Goal: Information Seeking & Learning: Check status

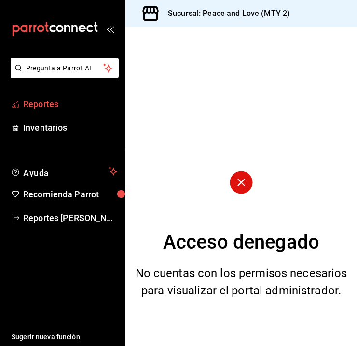
click at [69, 113] on link "Reportes" at bounding box center [62, 104] width 125 height 21
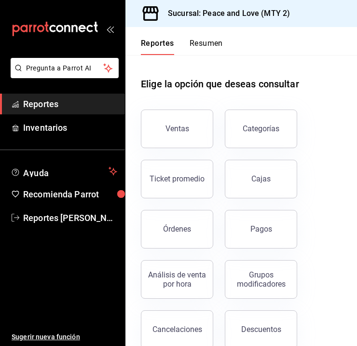
click at [349, 188] on div "Reportes Resumen Elige la opción que deseas consultar Ventas Categorías Ticket …" at bounding box center [240, 186] width 231 height 319
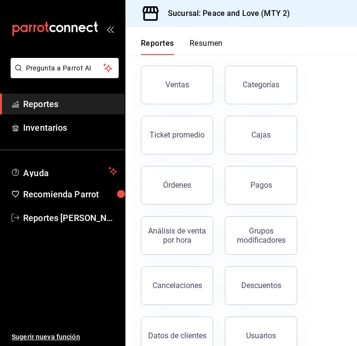
scroll to position [130, 0]
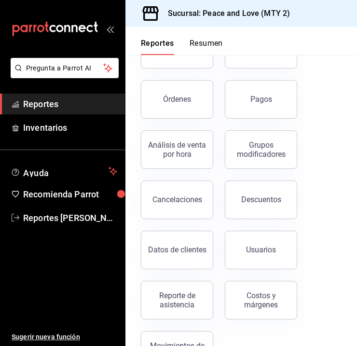
drag, startPoint x: 162, startPoint y: 289, endPoint x: 175, endPoint y: 281, distance: 15.4
click at [163, 289] on button "Reporte de asistencia" at bounding box center [177, 300] width 72 height 39
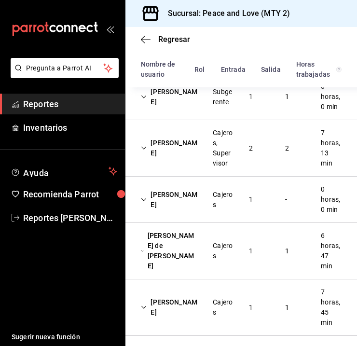
scroll to position [213, 0]
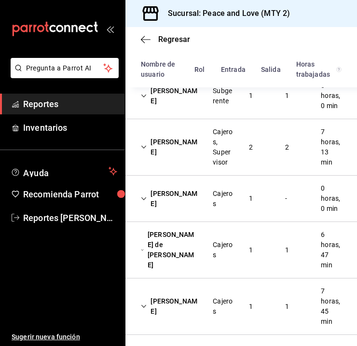
click at [283, 97] on div "1" at bounding box center [286, 96] width 19 height 18
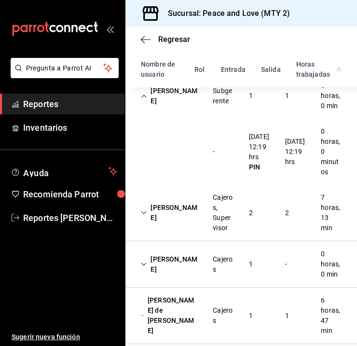
click at [259, 256] on div "[PERSON_NAME] 1 - 0 horas, 0 min" at bounding box center [240, 264] width 231 height 46
